Goal: Information Seeking & Learning: Learn about a topic

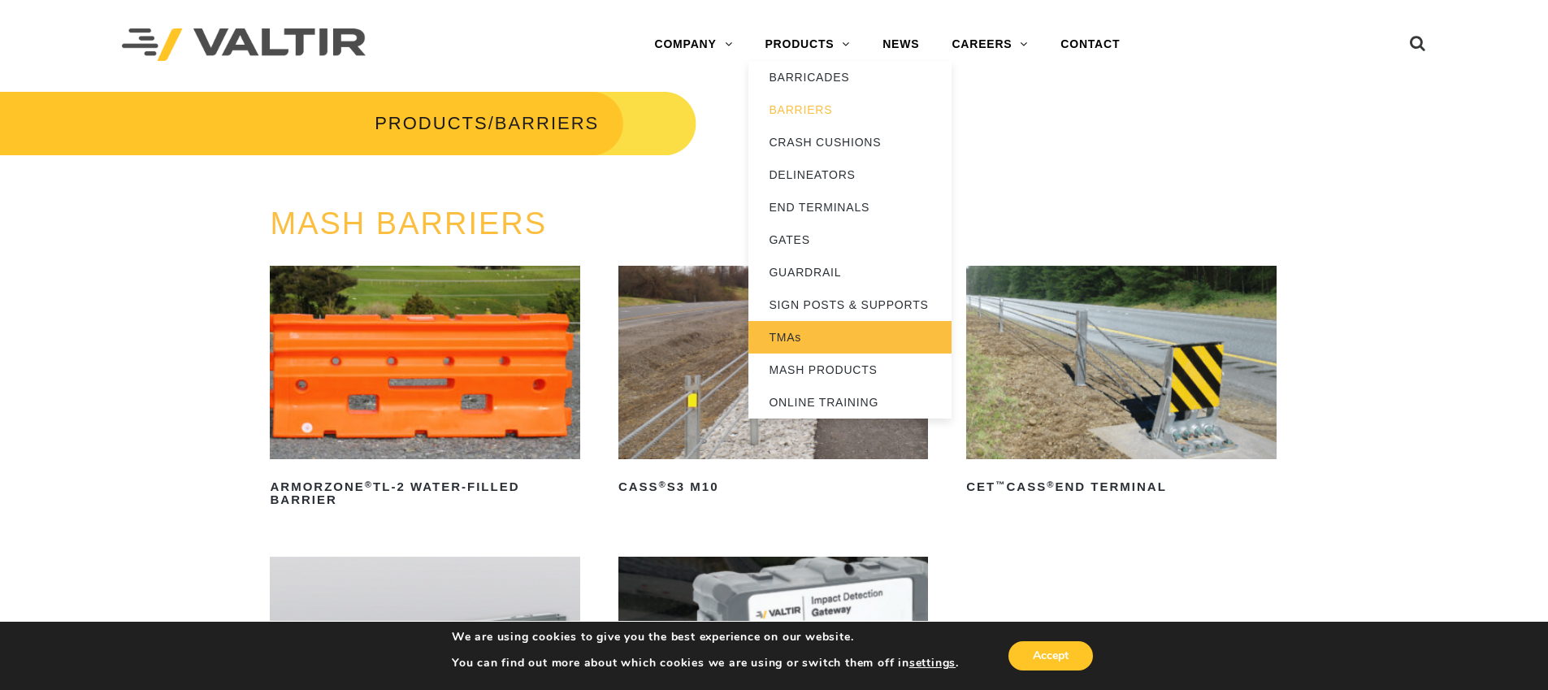
click at [790, 341] on link "TMAs" at bounding box center [849, 337] width 203 height 32
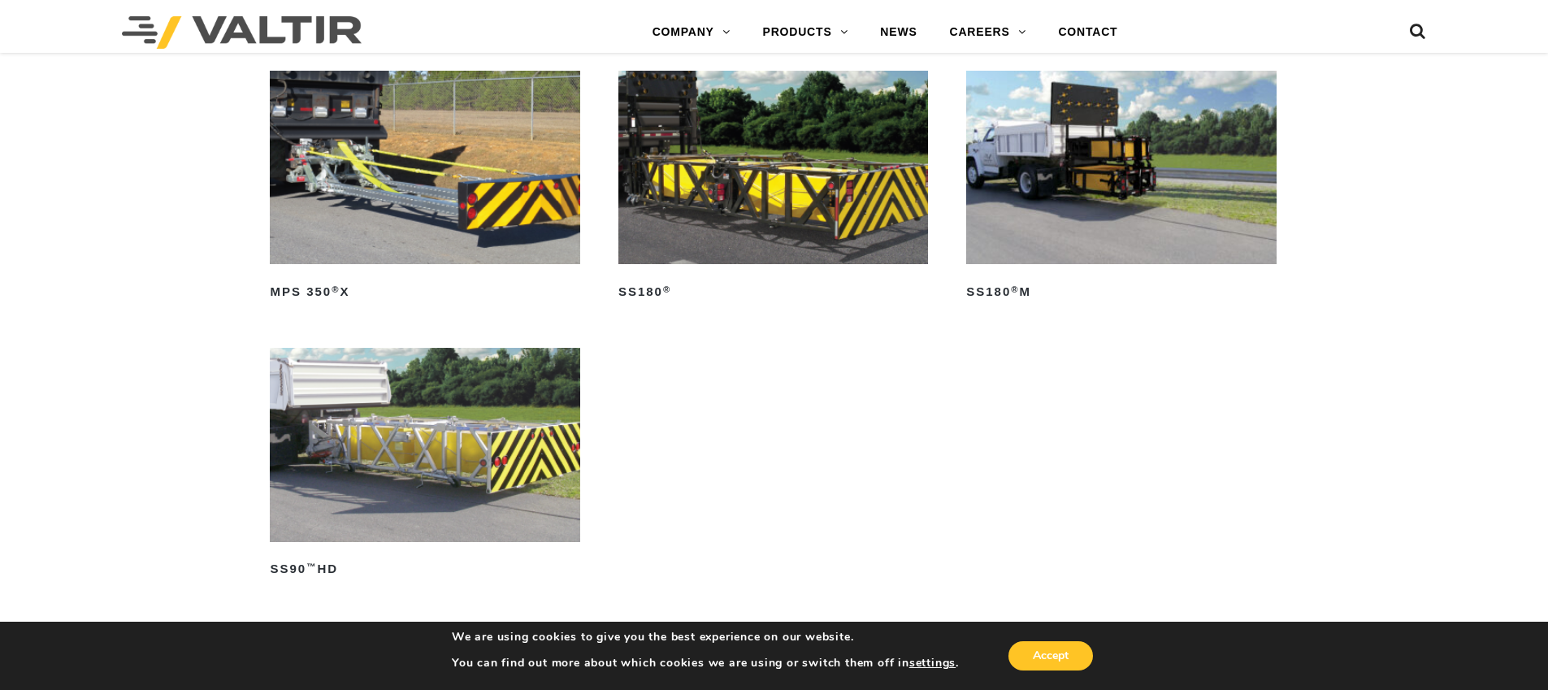
scroll to position [1217, 0]
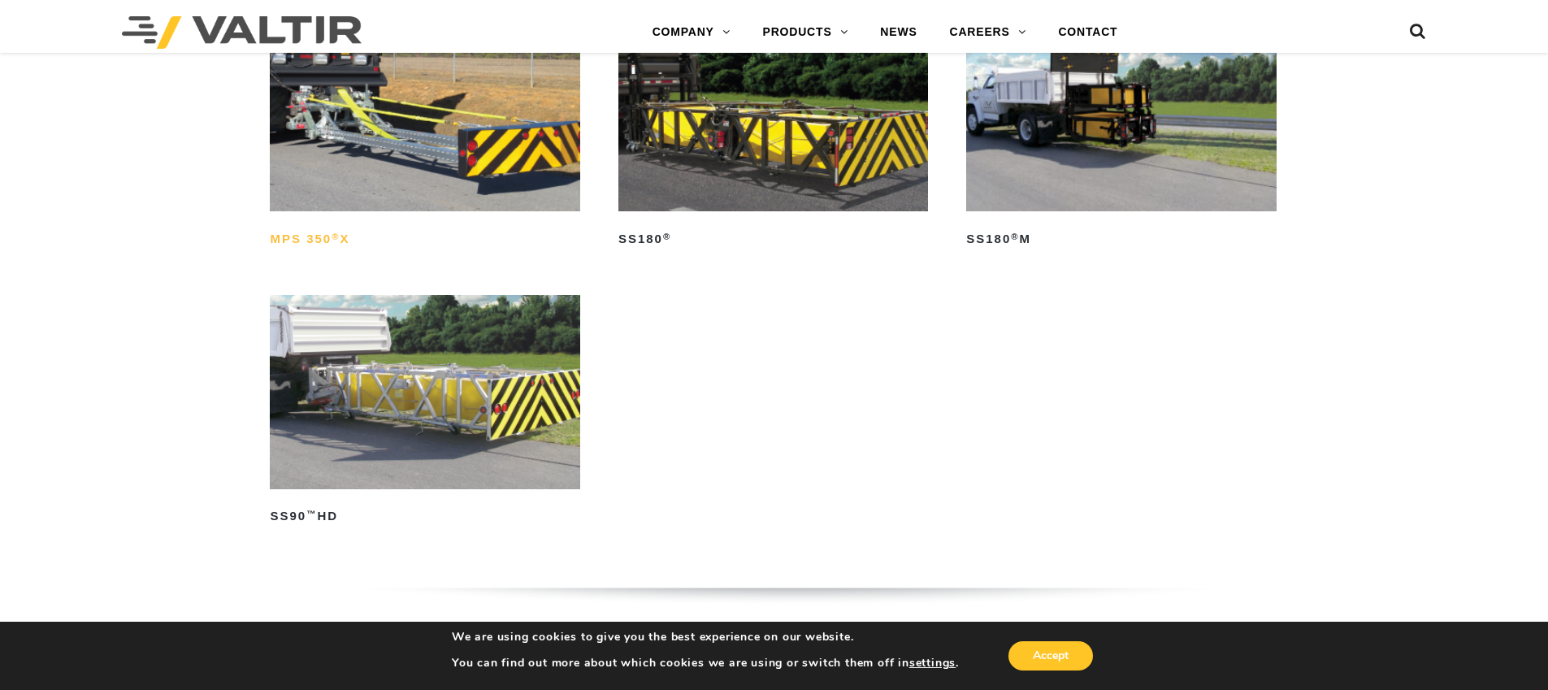
click at [302, 235] on h2 "MPS 350 ® X" at bounding box center [425, 239] width 310 height 26
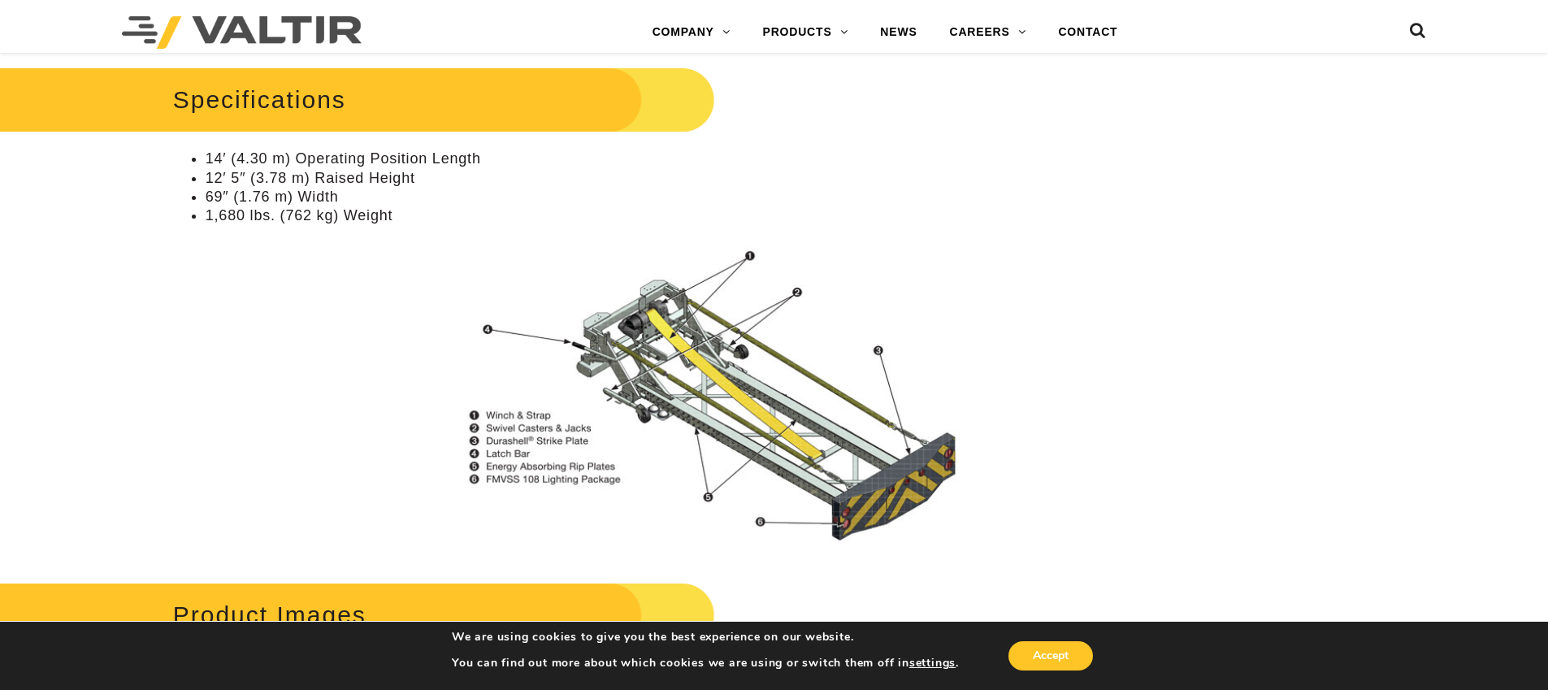
scroll to position [1371, 0]
click at [347, 203] on li "69″ (1.76 m) Width" at bounding box center [597, 197] width 782 height 19
